Goal: Information Seeking & Learning: Find specific fact

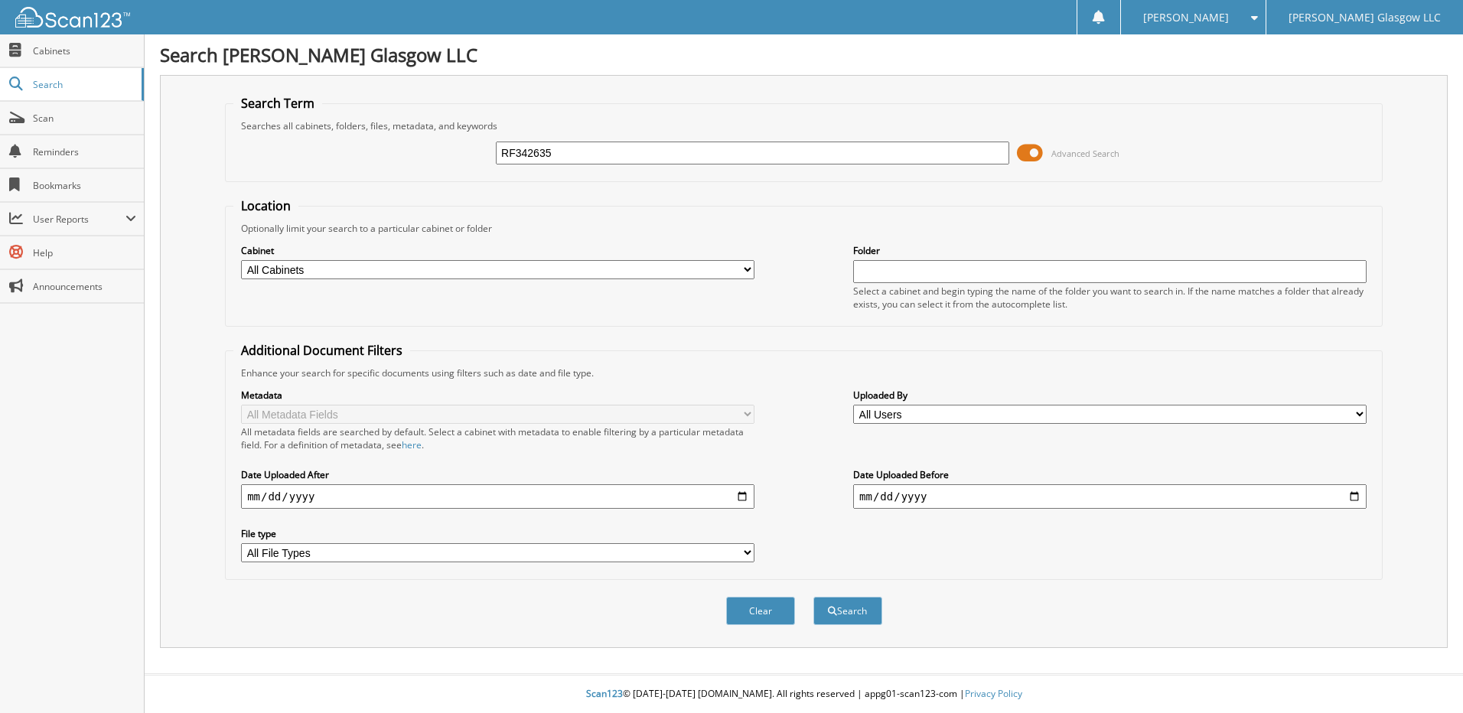
type input "RF342635"
click at [814, 597] on button "Search" at bounding box center [848, 611] width 69 height 28
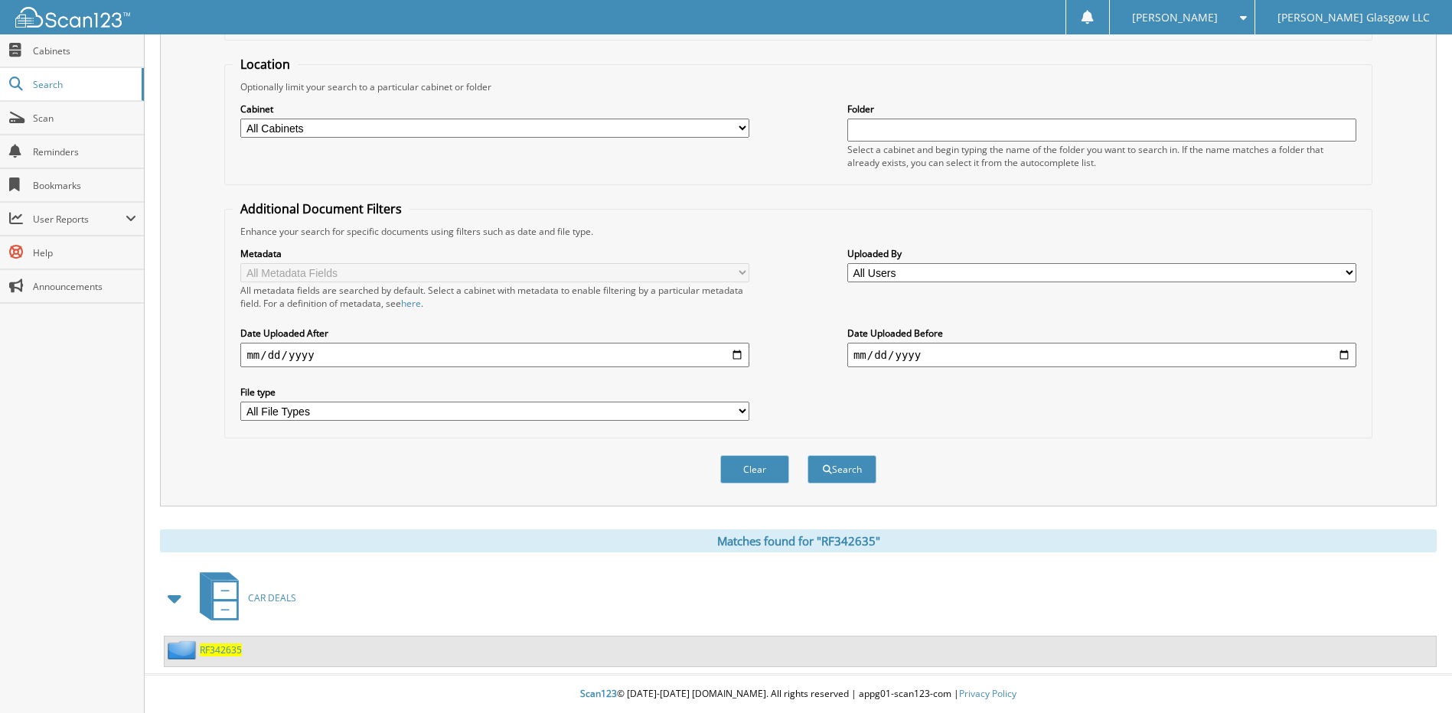
click at [229, 651] on span "RF342635" at bounding box center [221, 650] width 42 height 13
